Goal: Obtain resource: Download file/media

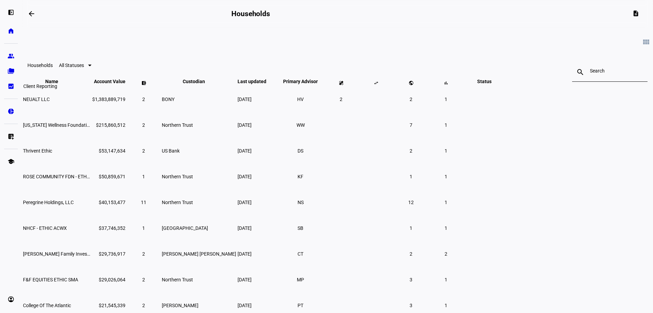
click at [11, 89] on eth-mat-symbol "bid_landscape" at bounding box center [11, 86] width 7 height 7
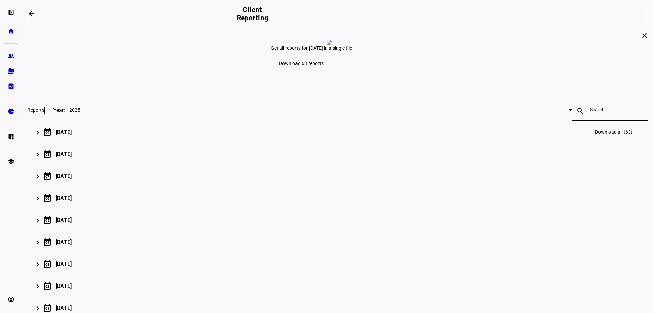
click at [72, 135] on div "[DATE]" at bounding box center [64, 132] width 16 height 7
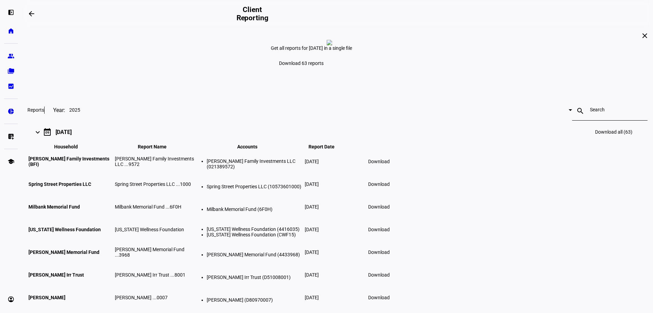
click at [596, 134] on span "Download all (63)" at bounding box center [614, 131] width 37 height 5
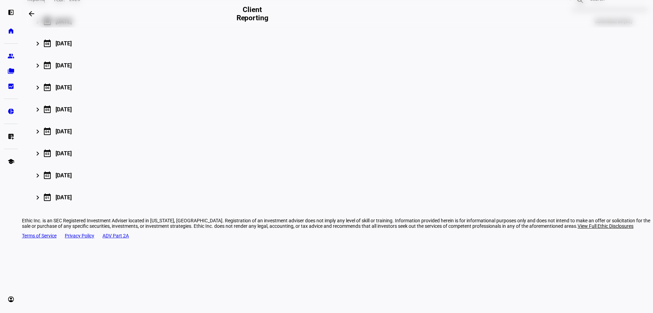
scroll to position [129, 0]
click at [72, 47] on div "[DATE]" at bounding box center [64, 43] width 16 height 7
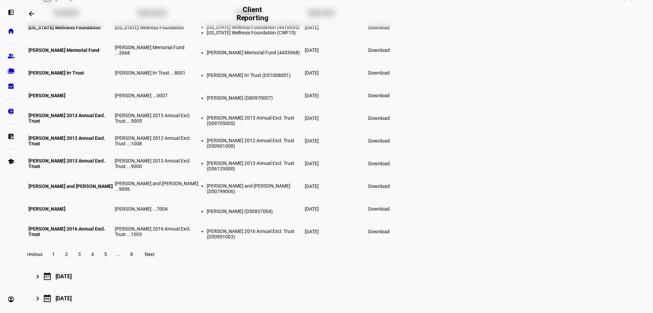
scroll to position [121, 0]
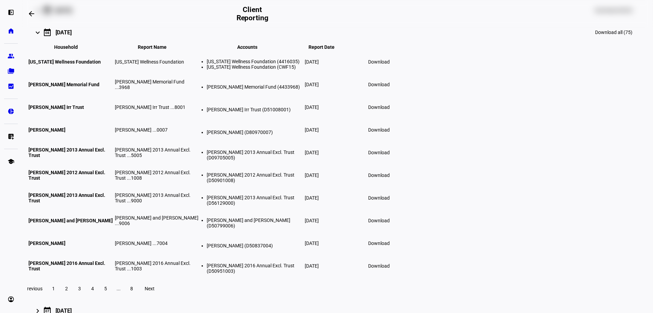
click at [72, 14] on div "[DATE]" at bounding box center [64, 10] width 16 height 7
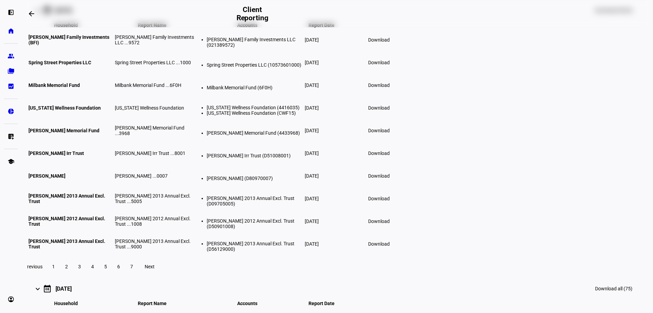
click at [72, 14] on div "[DATE]" at bounding box center [64, 10] width 16 height 7
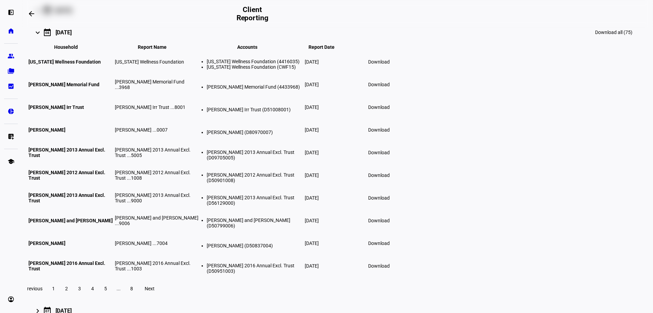
click at [72, 36] on div "[DATE]" at bounding box center [64, 32] width 16 height 7
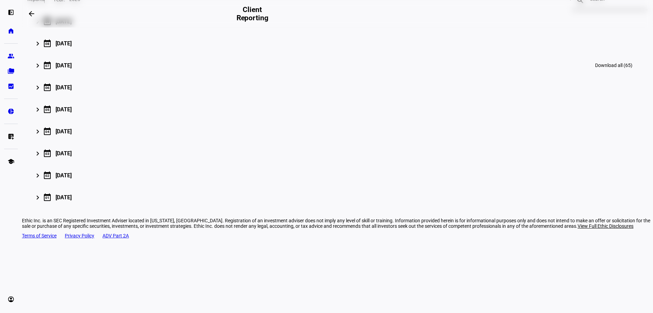
click at [171, 73] on div "keyboard_arrow_right calendar_today [DATE] Download all (65)" at bounding box center [336, 65] width 601 height 16
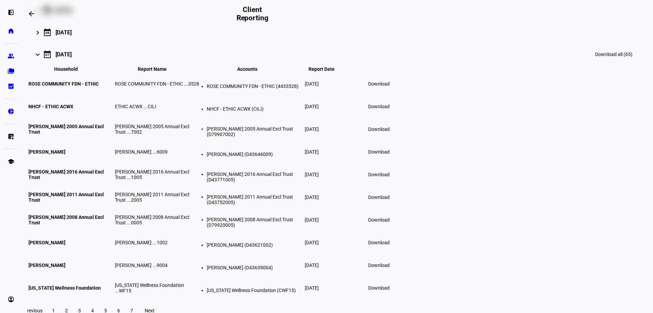
click at [171, 62] on div "keyboard_arrow_right calendar_today [DATE] Download all (65)" at bounding box center [336, 54] width 601 height 16
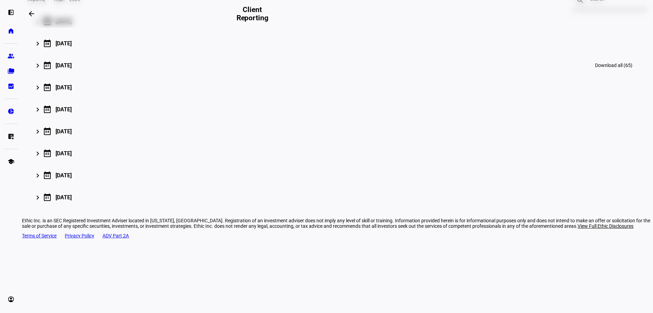
scroll to position [129, 0]
click at [72, 91] on div "[DATE]" at bounding box center [64, 87] width 16 height 7
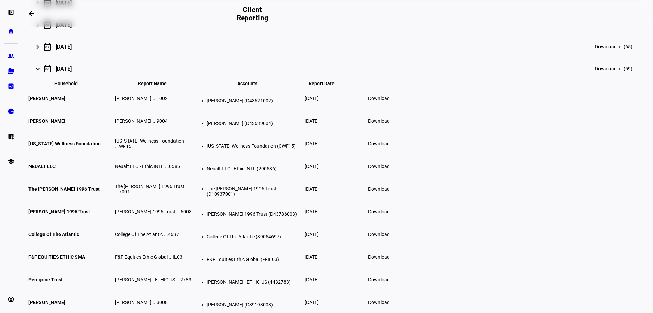
click at [72, 50] on div "[DATE]" at bounding box center [64, 47] width 16 height 7
